Goal: Complete application form

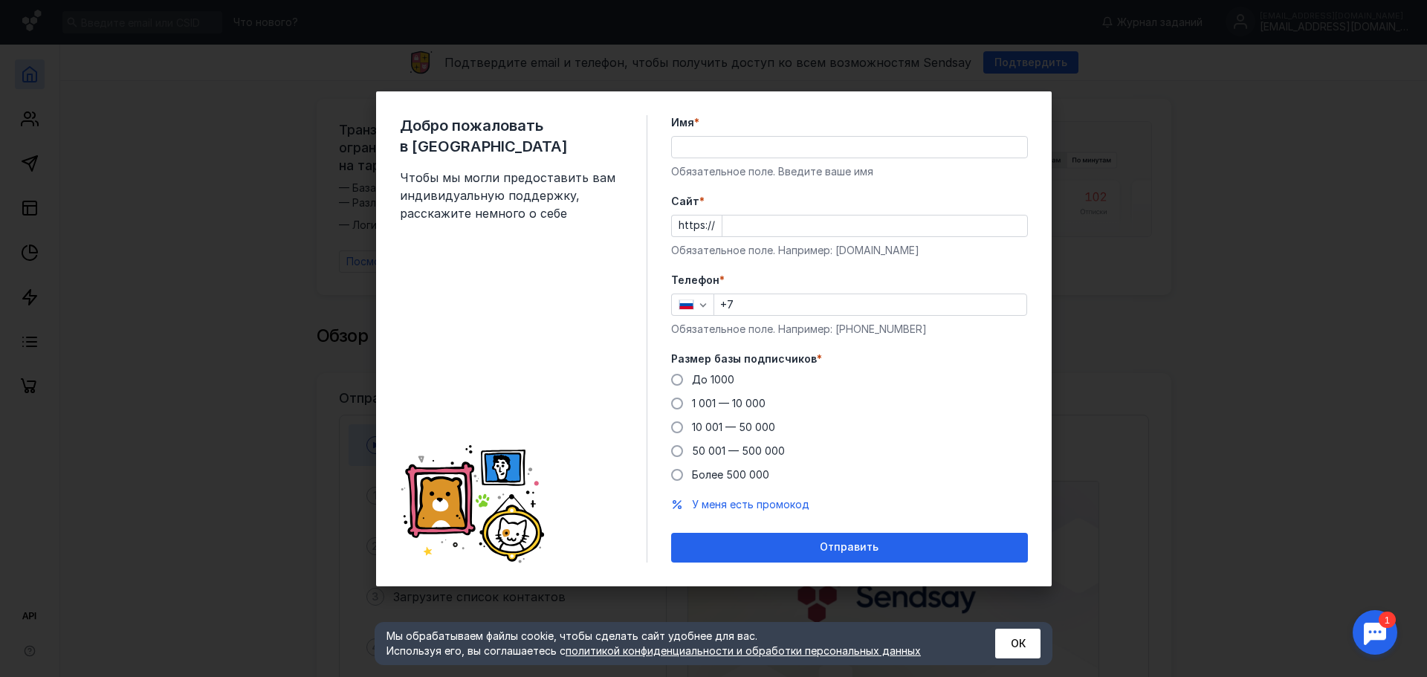
click at [706, 390] on div "До [DATE] 1 001 — 10 000 10 001 — 50 000 50 001 — 500 000 Более 500 000" at bounding box center [849, 427] width 357 height 110
click at [702, 384] on span "До 1000" at bounding box center [713, 379] width 42 height 13
click at [0, 0] on input "До 1000" at bounding box center [0, 0] width 0 height 0
click at [712, 141] on input "Имя *" at bounding box center [849, 147] width 355 height 21
type input "[PERSON_NAME]"
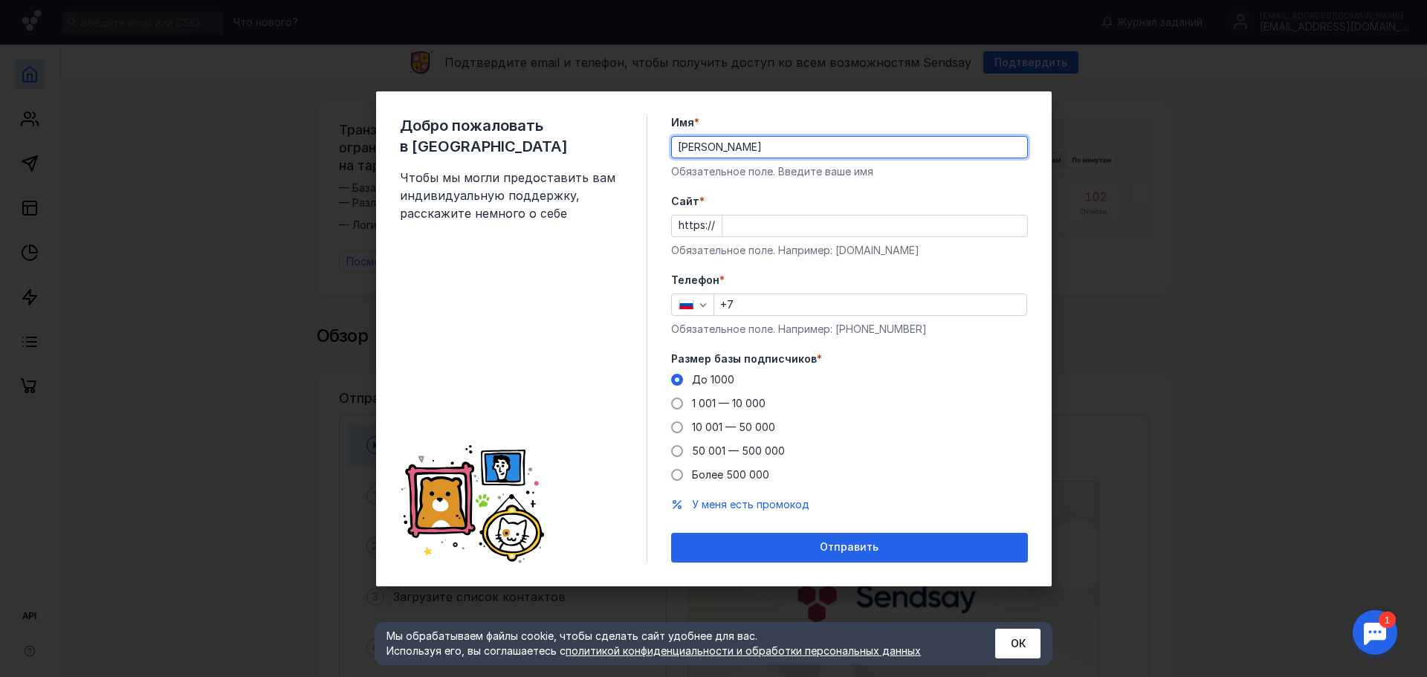
click at [757, 227] on input "Cайт *" at bounding box center [875, 226] width 305 height 21
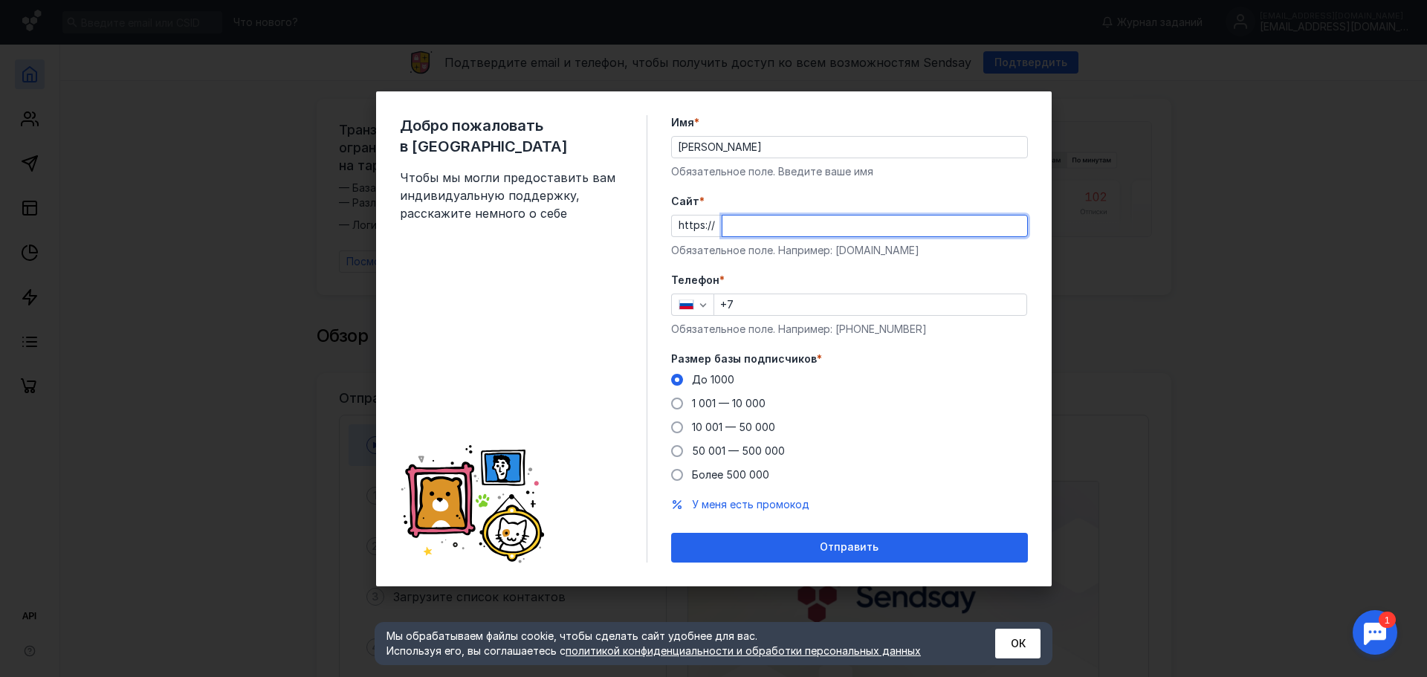
click at [815, 266] on form "Имя * [PERSON_NAME] поле. Введите ваше имя [PERSON_NAME] * https:// Обязательно…" at bounding box center [849, 339] width 357 height 448
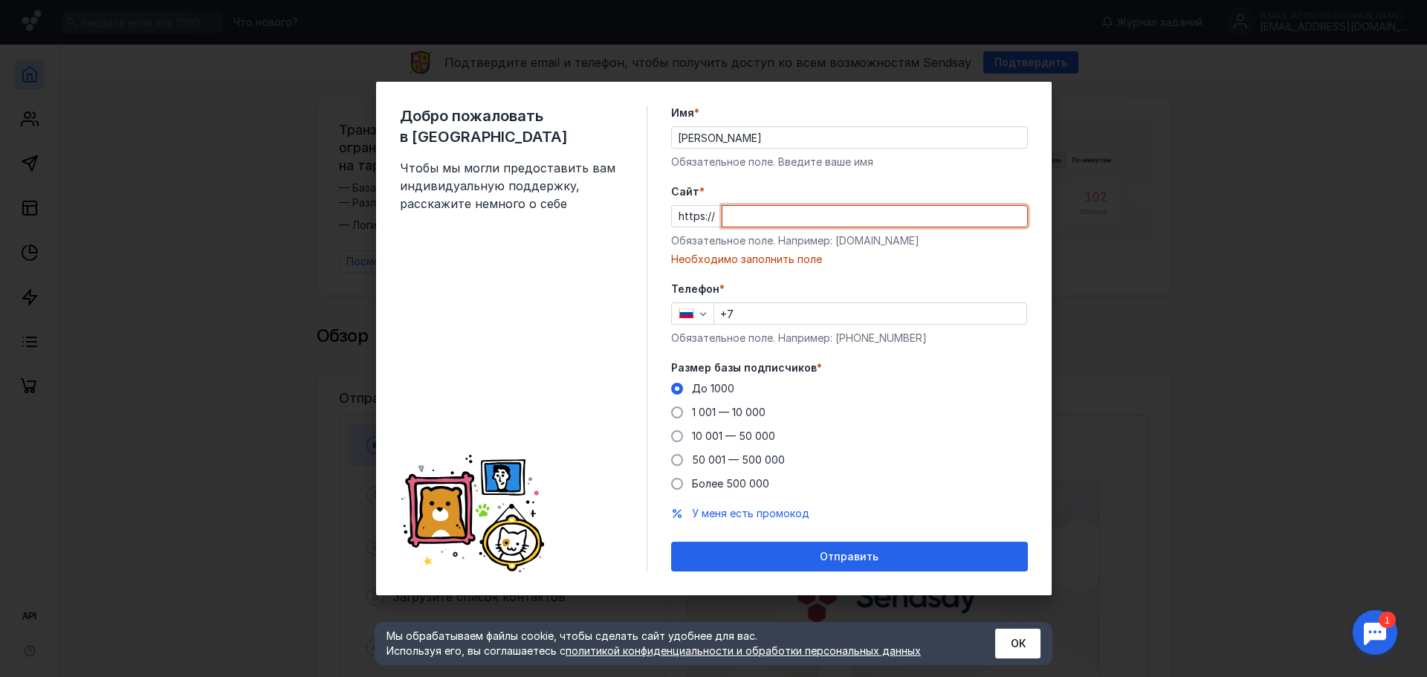
click at [781, 207] on input "Cайт *" at bounding box center [875, 216] width 305 height 21
paste input "[DOMAIN_NAME][URL]"
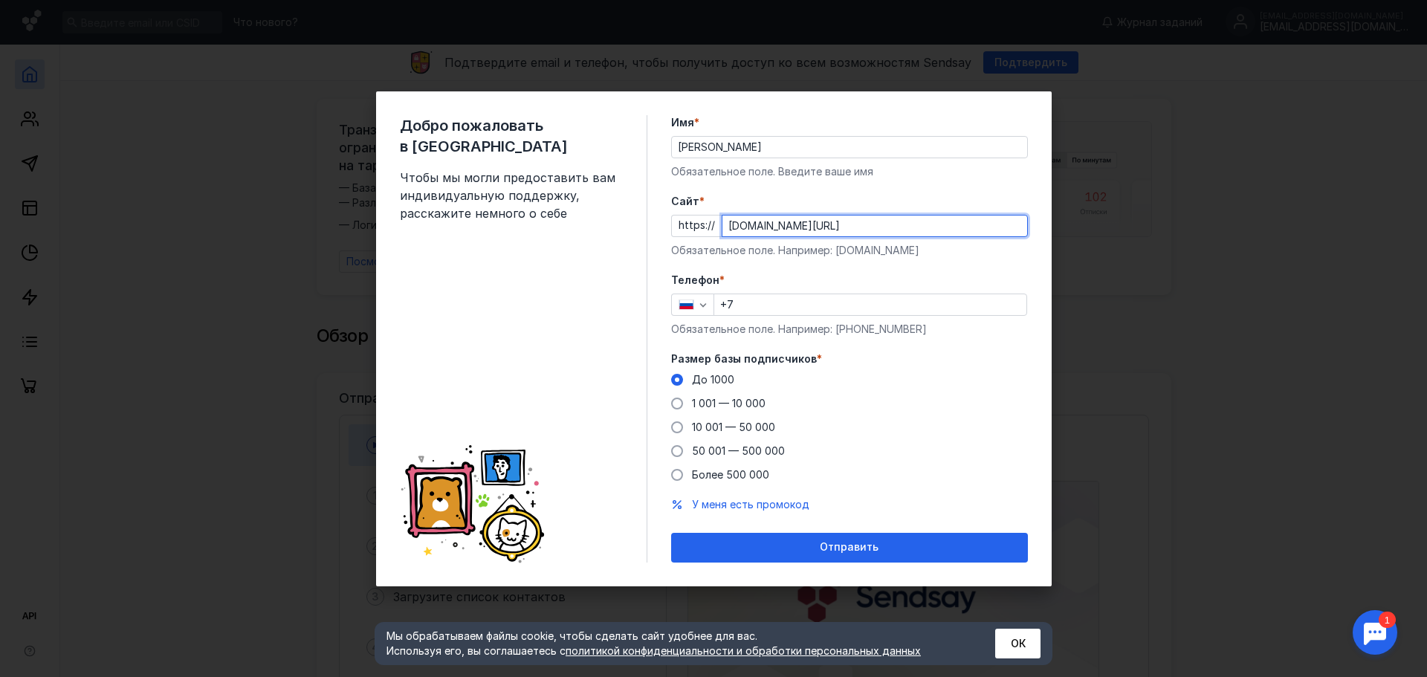
drag, startPoint x: 758, startPoint y: 219, endPoint x: 653, endPoint y: 218, distance: 104.8
click at [653, 218] on div "Добро пожаловать в Sendsay Чтобы мы могли предоставить вам индивидуальную подде…" at bounding box center [714, 338] width 676 height 495
type input "[DOMAIN_NAME][URL]"
click at [837, 259] on form "Имя * [PERSON_NAME] поле. Введите ваше имя [PERSON_NAME] * https:// [DOMAIN_NAM…" at bounding box center [849, 339] width 357 height 448
click at [735, 312] on input "+7" at bounding box center [870, 304] width 312 height 21
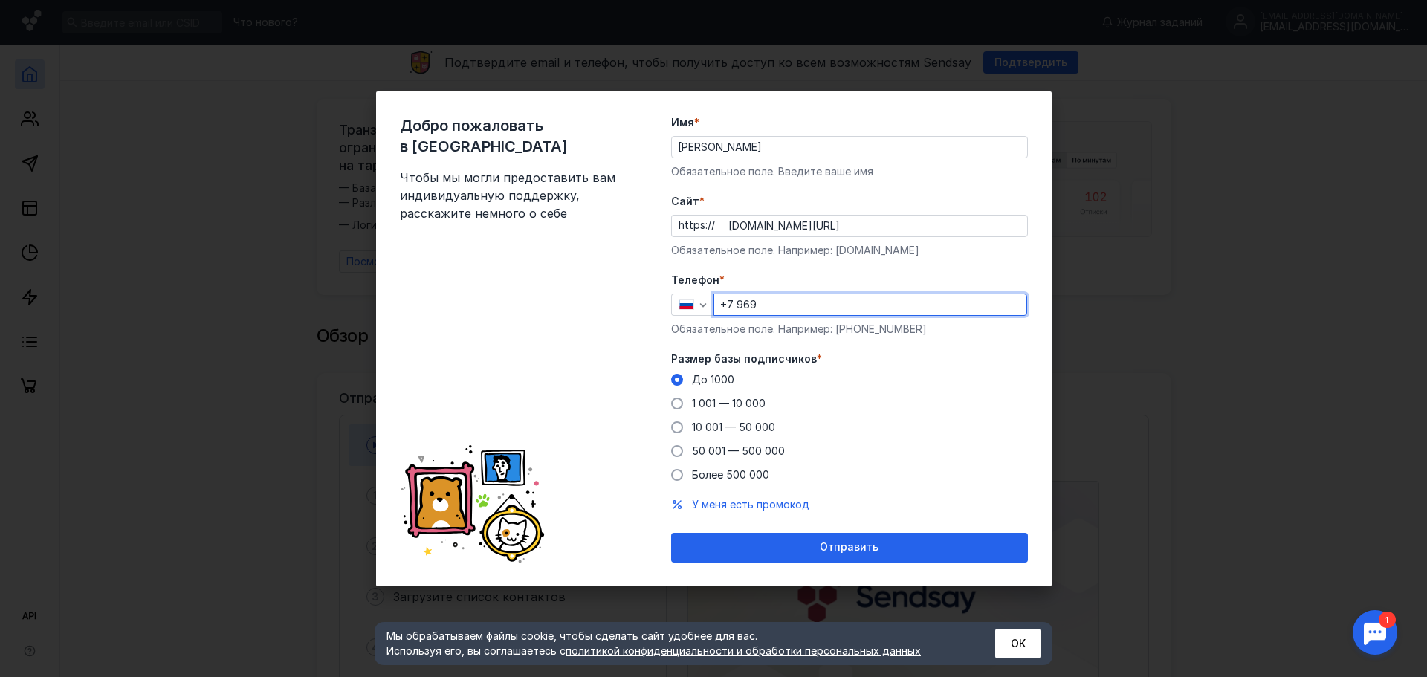
click at [1237, 265] on div "Добро пожаловать в Sendsay Чтобы мы могли предоставить вам индивидуальную подде…" at bounding box center [713, 338] width 1427 height 677
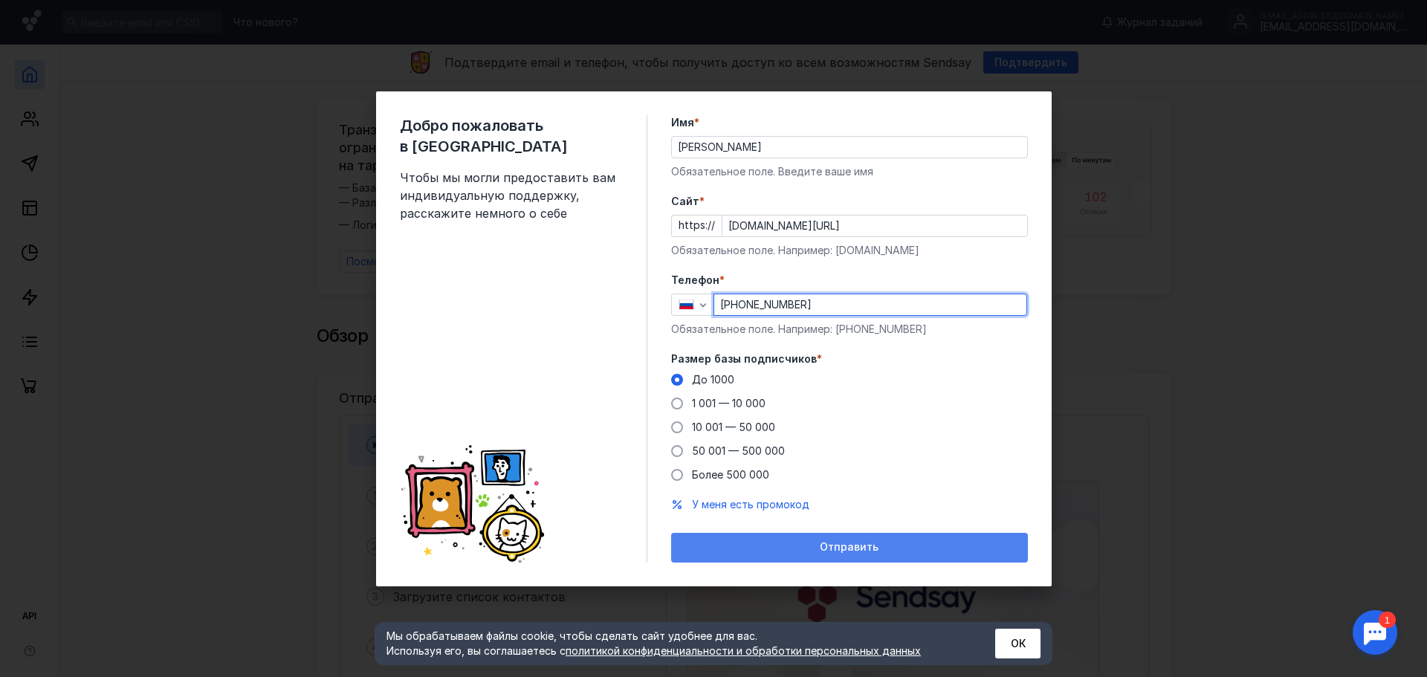
type input "[PHONE_NUMBER]"
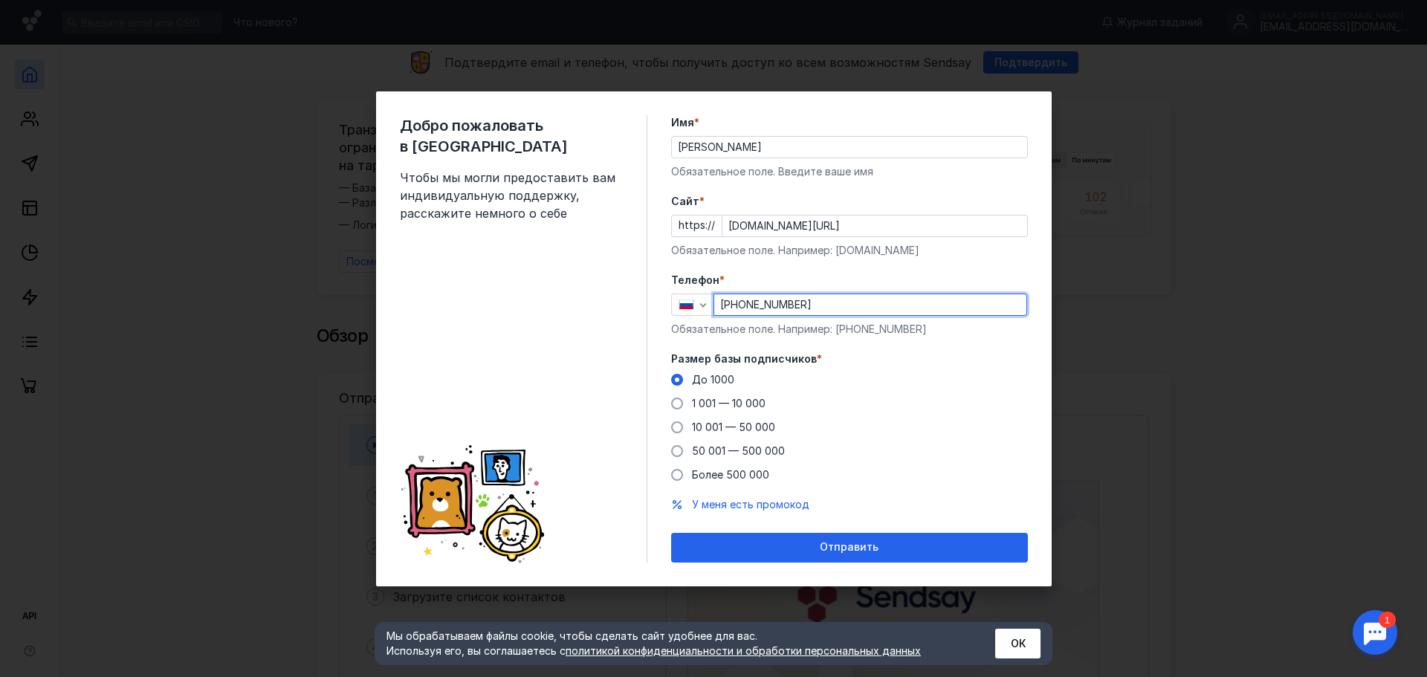
drag, startPoint x: 832, startPoint y: 544, endPoint x: 846, endPoint y: 531, distance: 19.5
click at [833, 544] on span "Отправить" at bounding box center [849, 547] width 59 height 13
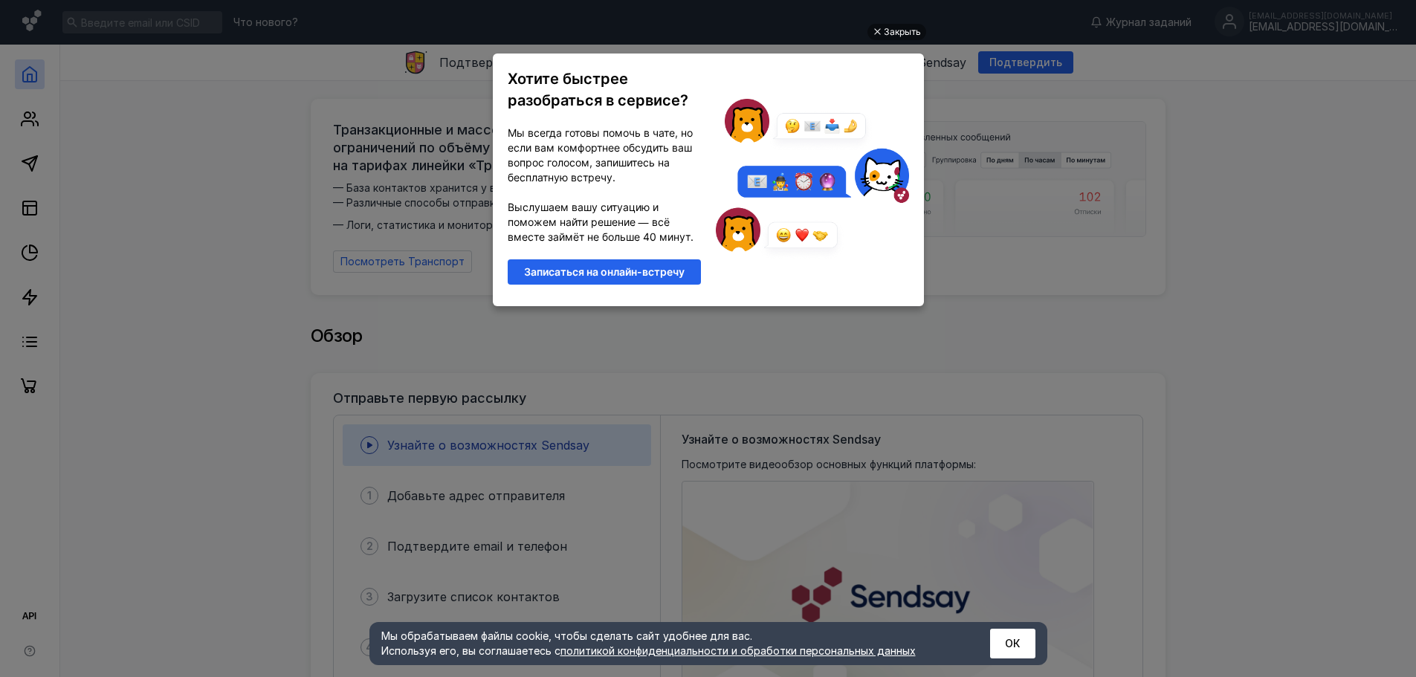
click at [990, 146] on ul "Закрыть Хотите быстрее разобраться в сервисе? Мы всегда готовы помочь в чате, н…" at bounding box center [708, 339] width 1416 height 677
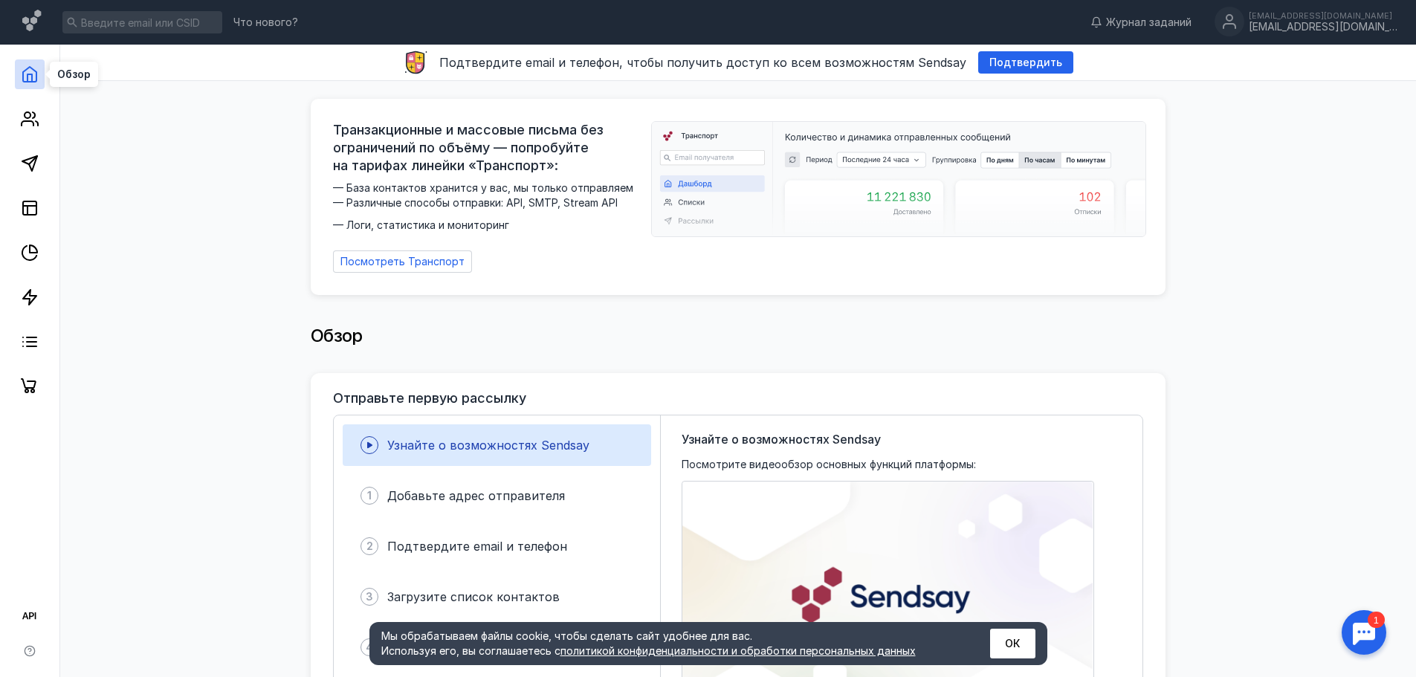
click at [39, 77] on link at bounding box center [30, 74] width 30 height 30
click at [1244, 24] on circle at bounding box center [1230, 22] width 30 height 30
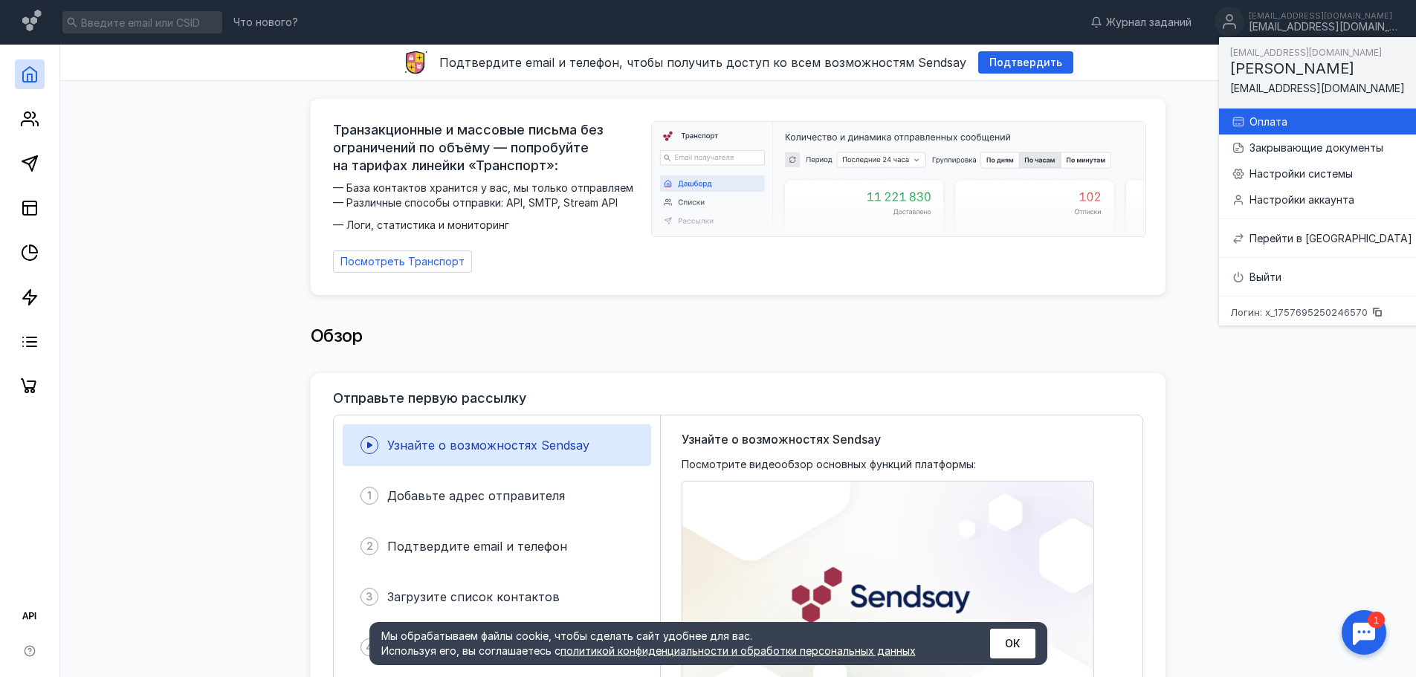
click at [1269, 129] on div "Оплата" at bounding box center [1331, 121] width 163 height 15
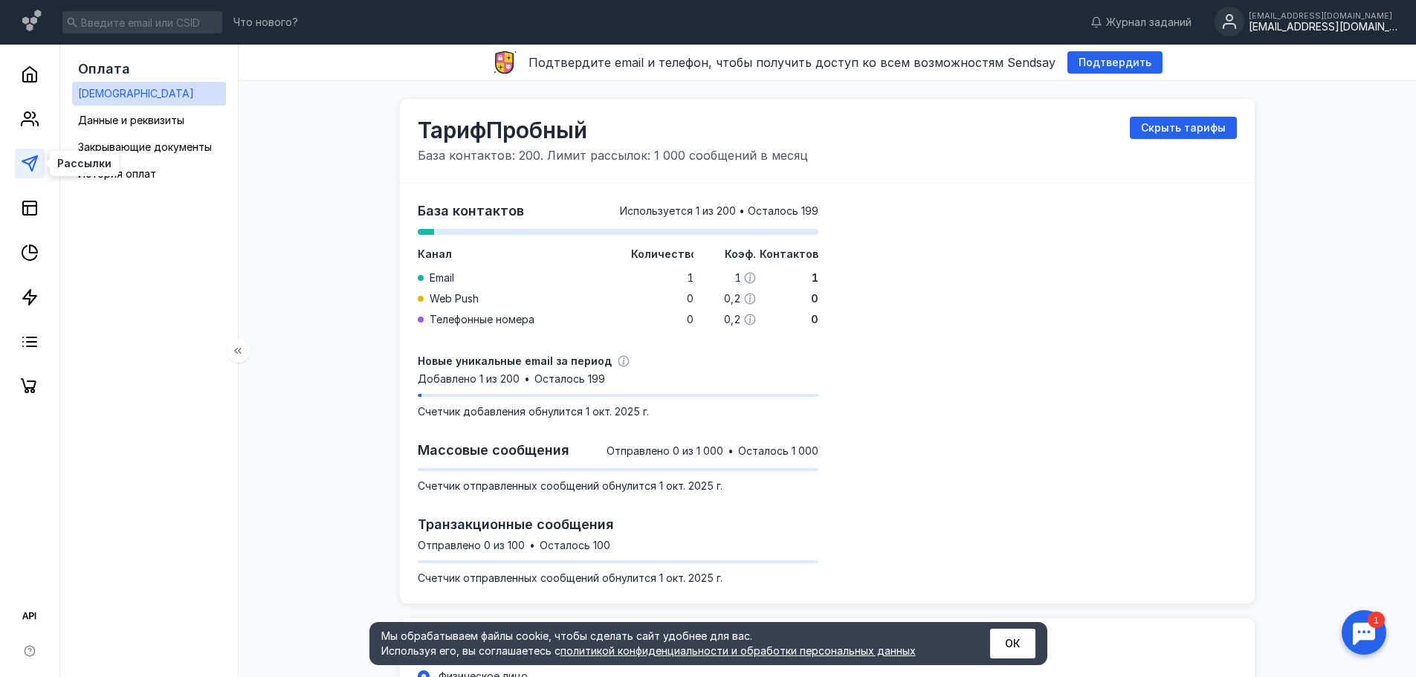
click at [28, 162] on icon at bounding box center [30, 164] width 18 height 18
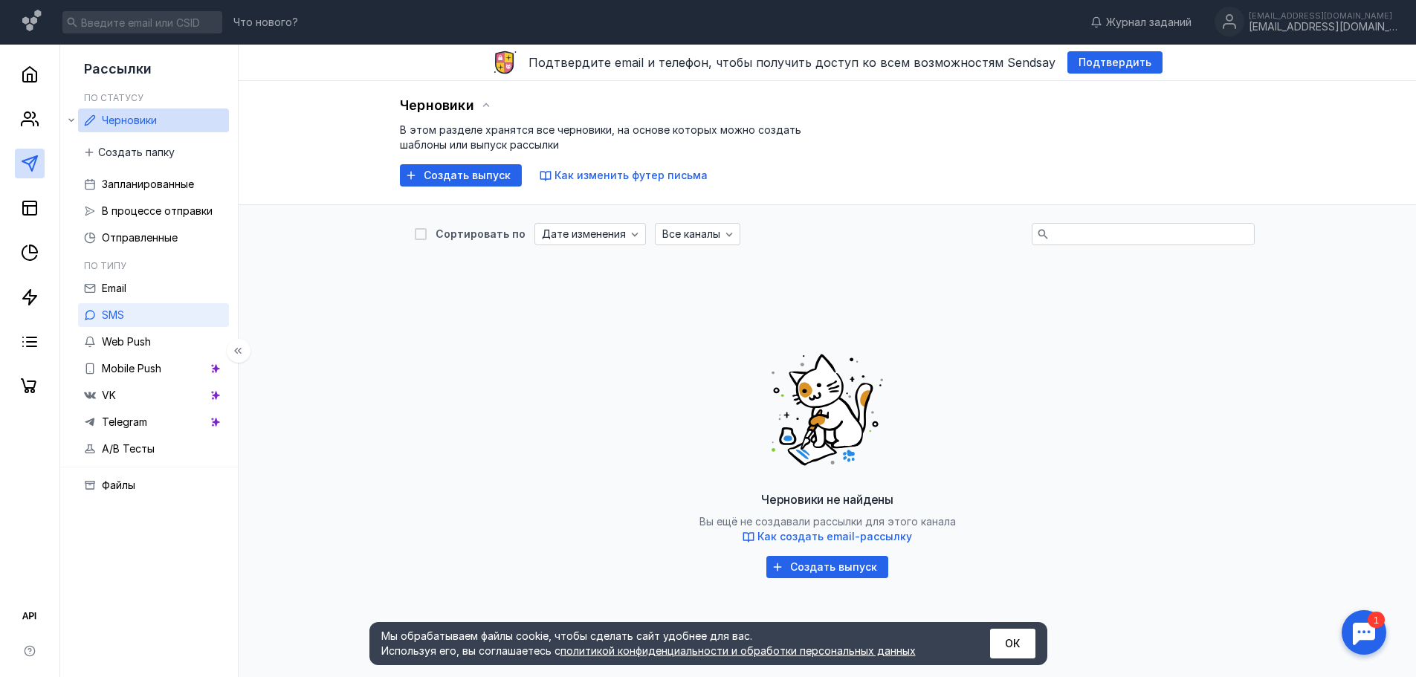
click at [129, 317] on link "SMS" at bounding box center [153, 315] width 151 height 24
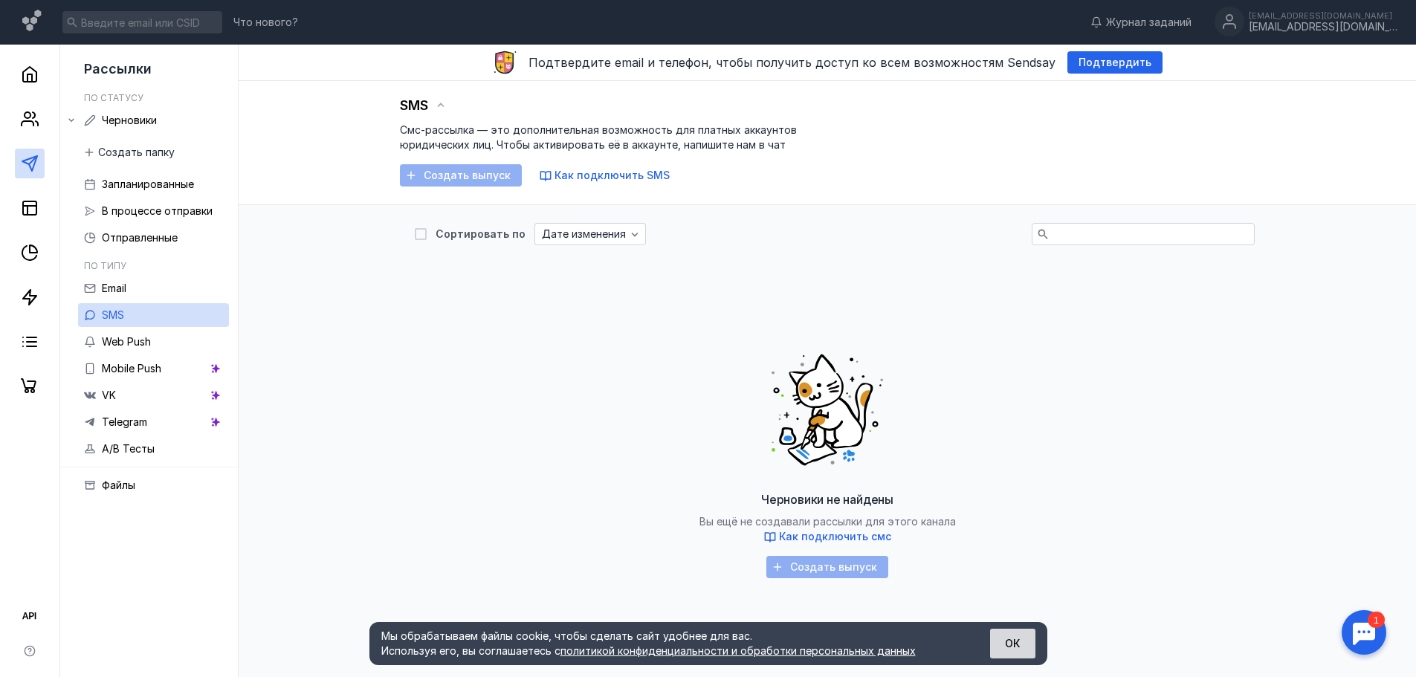
click at [1018, 641] on button "ОК" at bounding box center [1012, 644] width 45 height 30
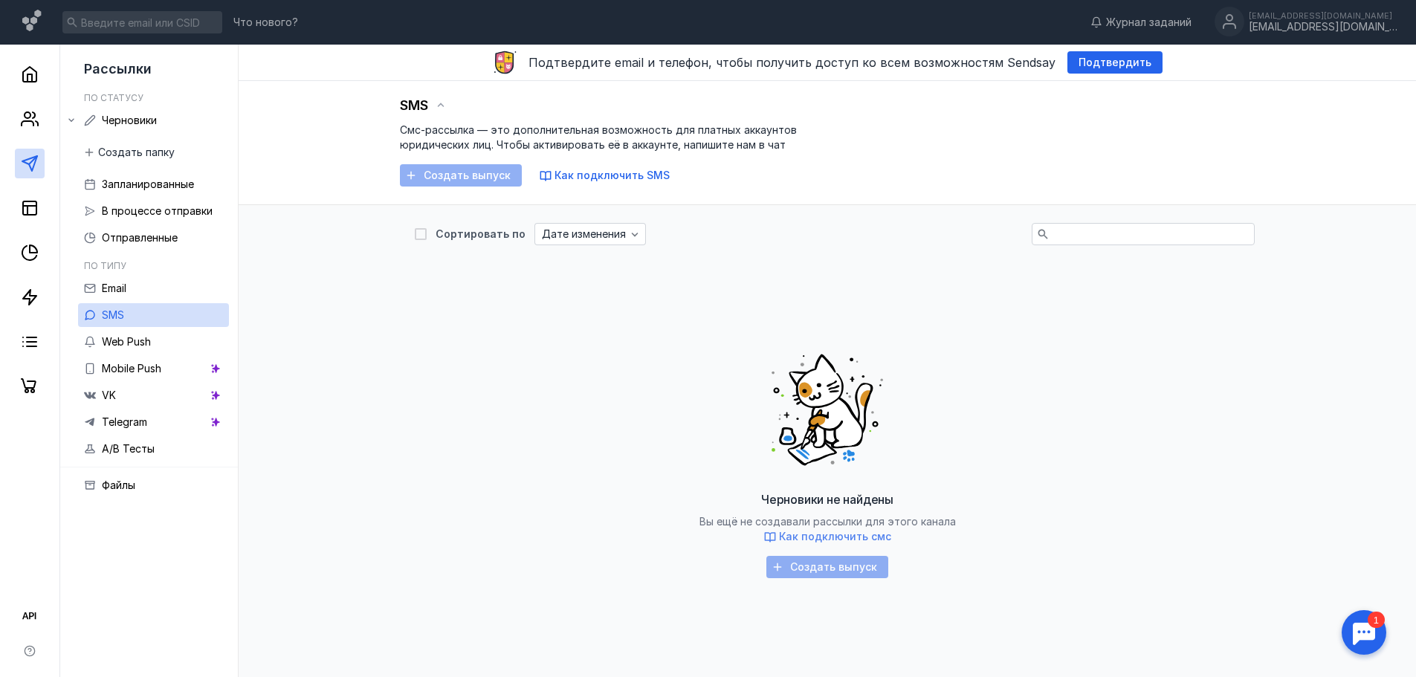
click at [840, 537] on span "Как подключить смс" at bounding box center [835, 536] width 112 height 13
